Goal: Task Accomplishment & Management: Use online tool/utility

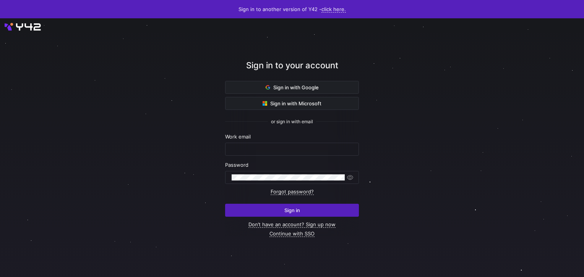
type input "airon.hiwatig@cambridge.org"
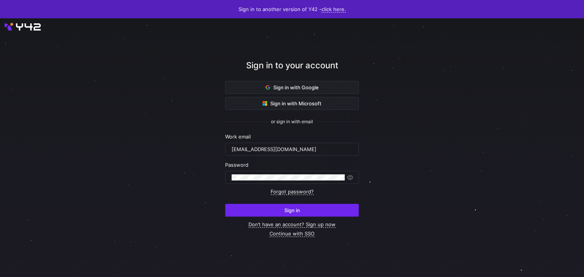
click at [270, 207] on span "submit" at bounding box center [291, 210] width 133 height 12
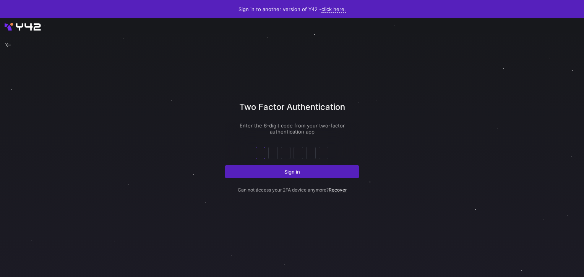
type input "5"
type input "8"
type input "7"
type input "5"
type input "3"
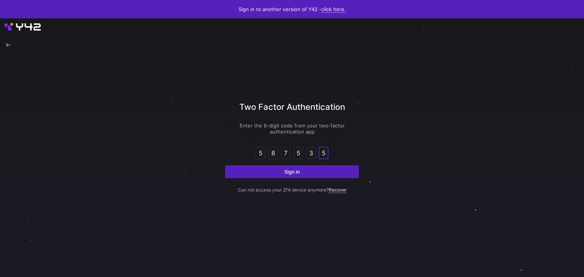
type input "5"
click at [225, 165] on button "Sign in" at bounding box center [292, 171] width 134 height 13
